Goal: Transaction & Acquisition: Purchase product/service

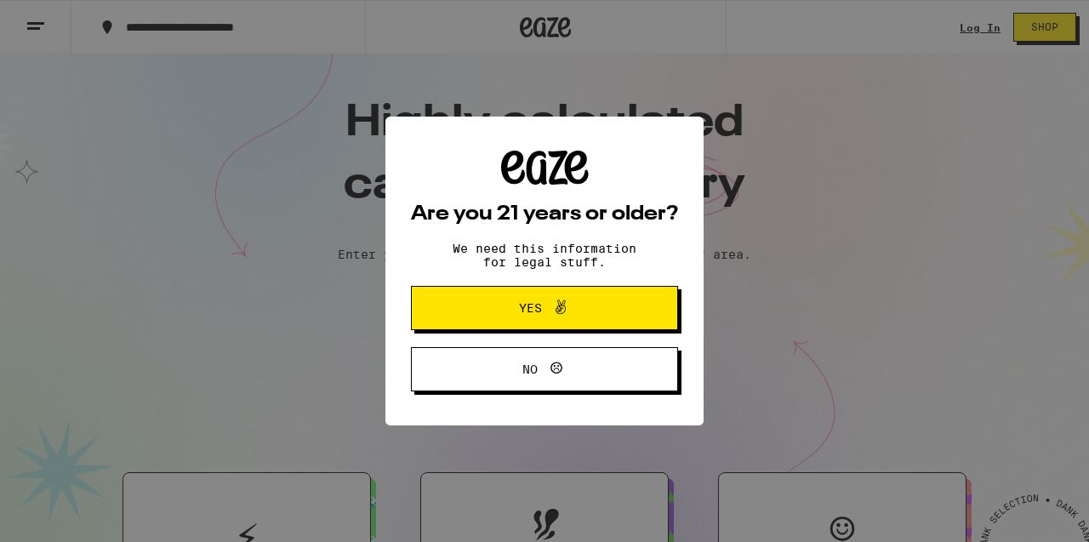
click at [962, 26] on div "Are you 21 years or older? We need this information for legal stuff. Yes No" at bounding box center [544, 271] width 1089 height 542
click at [557, 305] on icon at bounding box center [561, 307] width 20 height 20
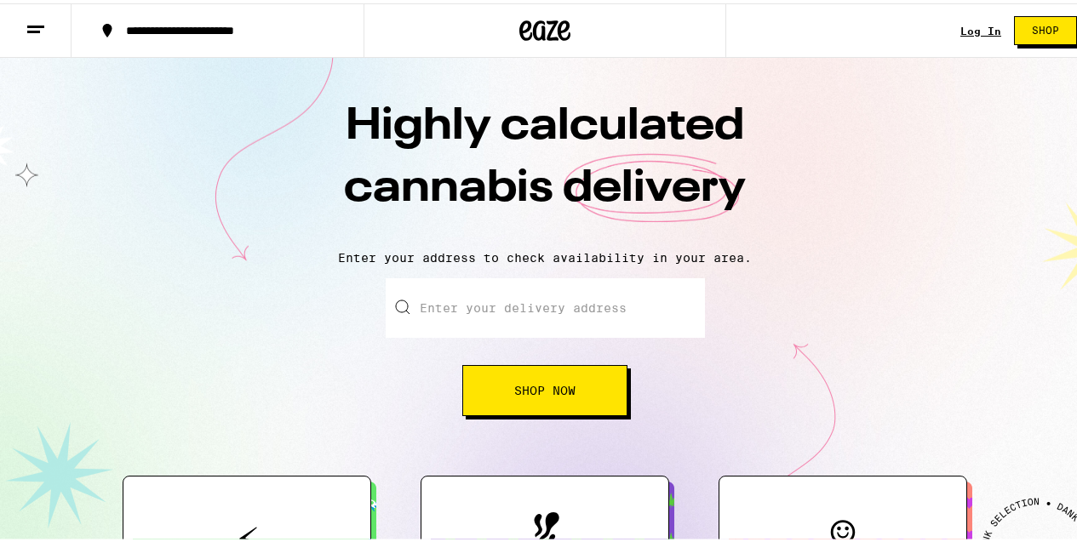
click at [968, 27] on link "Log In" at bounding box center [980, 27] width 41 height 11
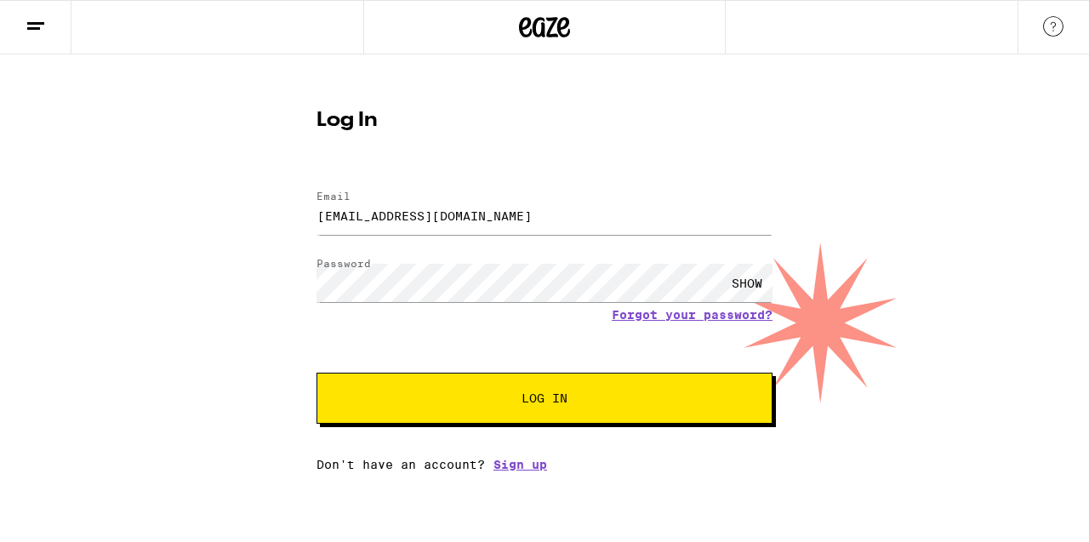
click at [564, 404] on span "Log In" at bounding box center [545, 398] width 46 height 12
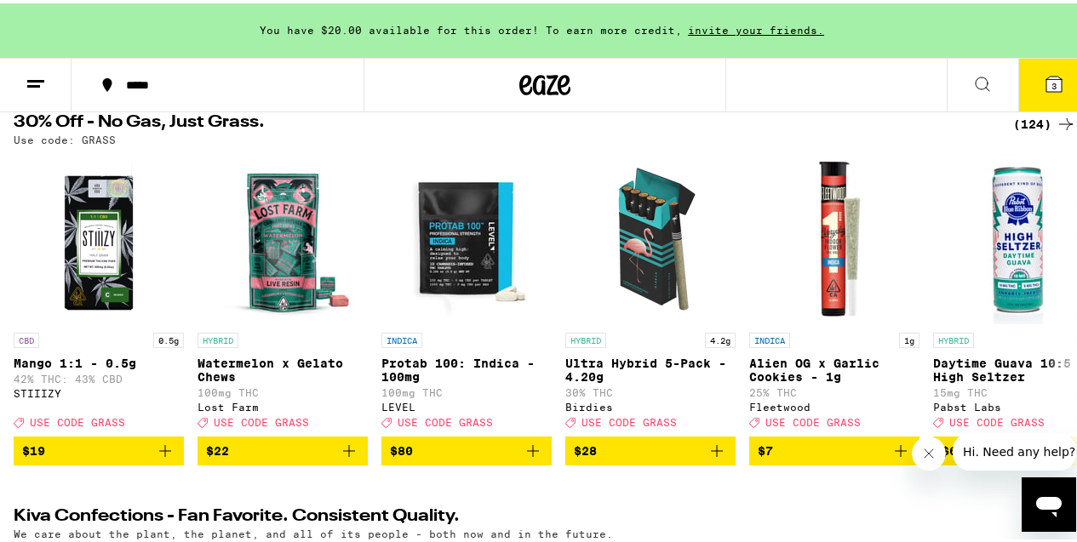
click at [1029, 123] on div "(124)" at bounding box center [1044, 121] width 63 height 20
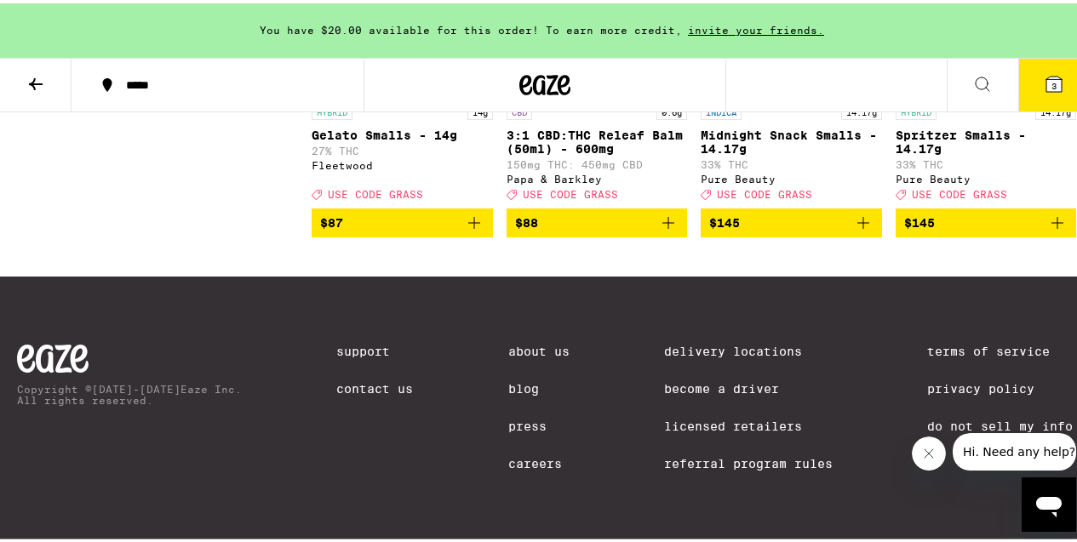
scroll to position [10417, 0]
